Goal: Navigation & Orientation: Find specific page/section

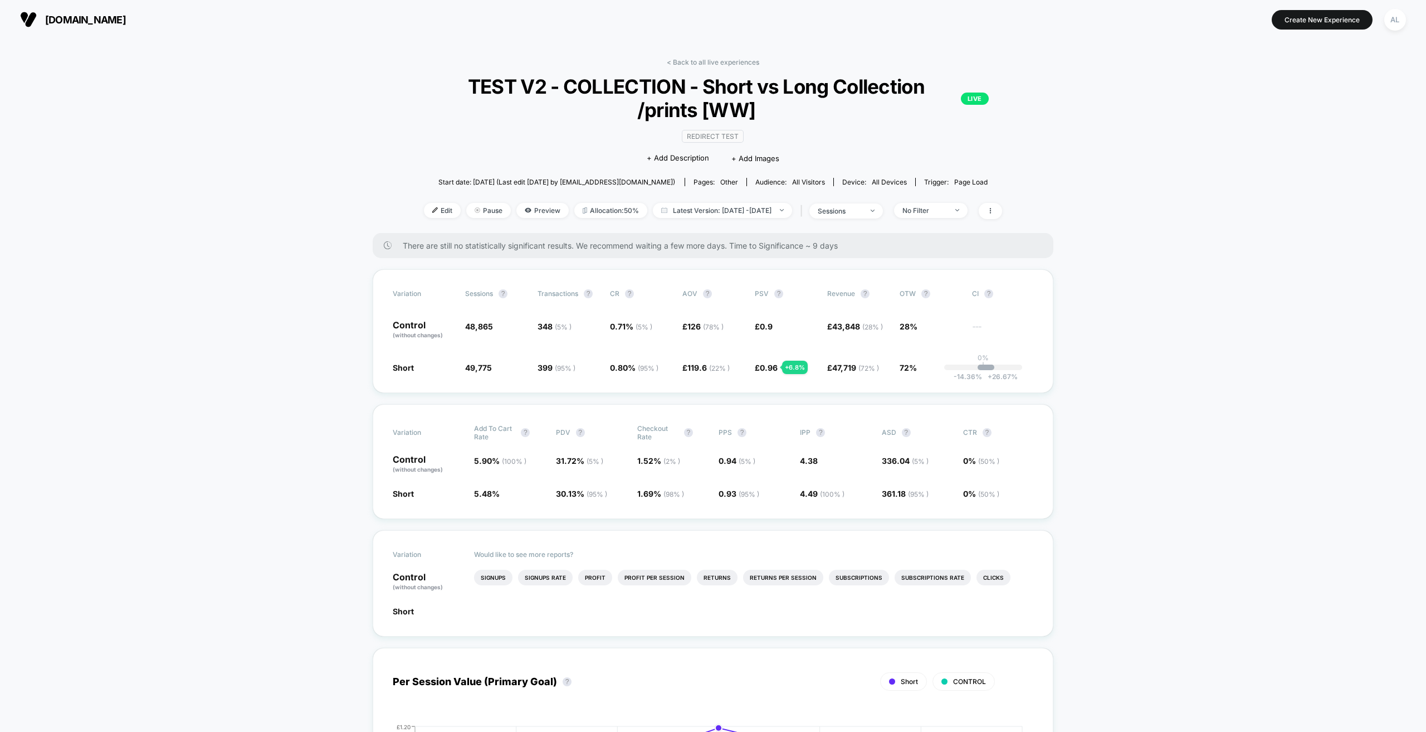
click at [793, 363] on div "+ 6.8 %" at bounding box center [795, 367] width 26 height 13
click at [793, 362] on div "+ 6.8 %" at bounding box center [795, 367] width 26 height 13
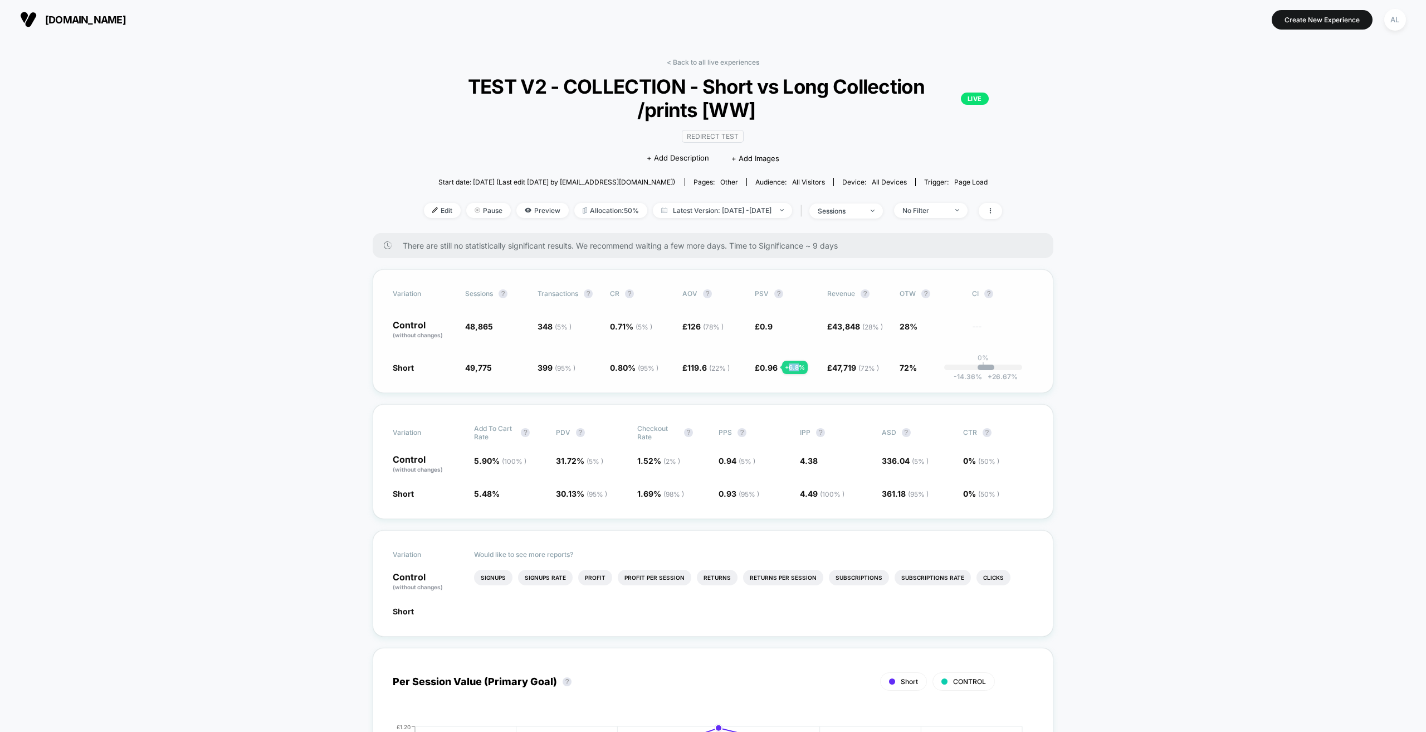
click at [793, 362] on div "+ 6.8 %" at bounding box center [795, 367] width 26 height 13
